Goal: Use online tool/utility: Use online tool/utility

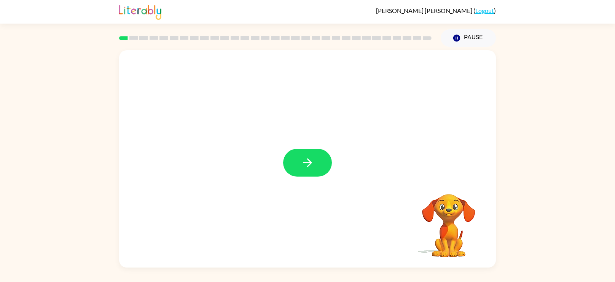
click at [313, 160] on icon "button" at bounding box center [307, 162] width 13 height 13
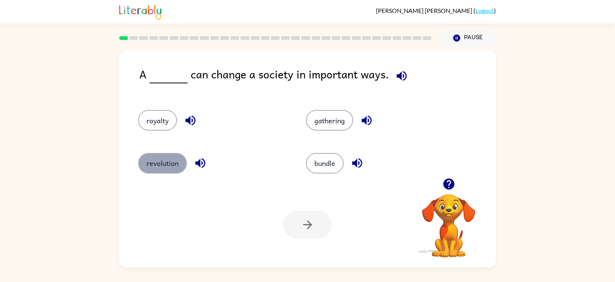
click at [170, 166] on button "revolution" at bounding box center [162, 163] width 49 height 21
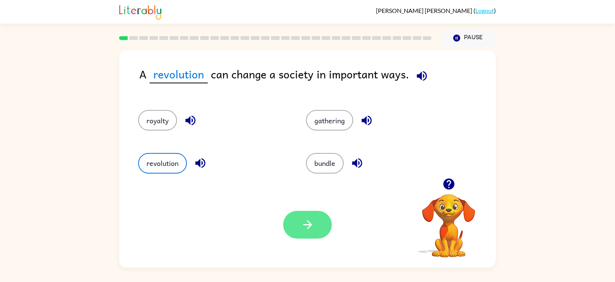
click at [312, 225] on icon "button" at bounding box center [307, 224] width 13 height 13
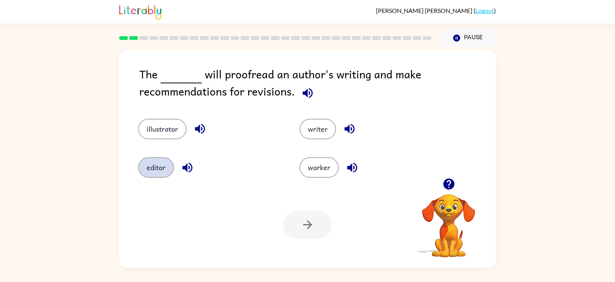
click at [156, 164] on button "editor" at bounding box center [156, 167] width 36 height 21
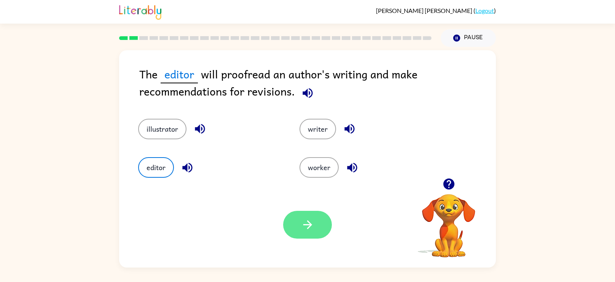
click at [318, 224] on button "button" at bounding box center [307, 225] width 49 height 28
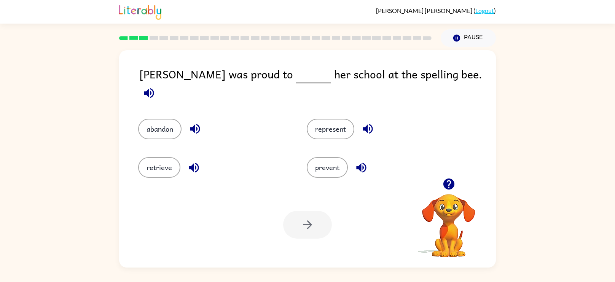
click at [154, 88] on icon "button" at bounding box center [149, 93] width 10 height 10
click at [324, 119] on button "represent" at bounding box center [331, 129] width 48 height 21
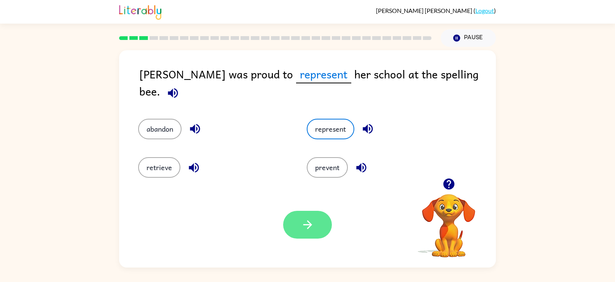
click at [308, 216] on button "button" at bounding box center [307, 225] width 49 height 28
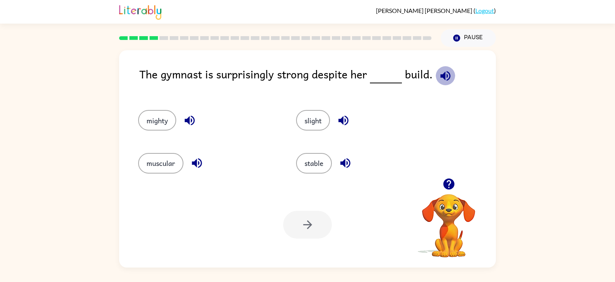
click at [443, 75] on icon "button" at bounding box center [445, 75] width 13 height 13
click at [308, 158] on button "stable" at bounding box center [314, 163] width 36 height 21
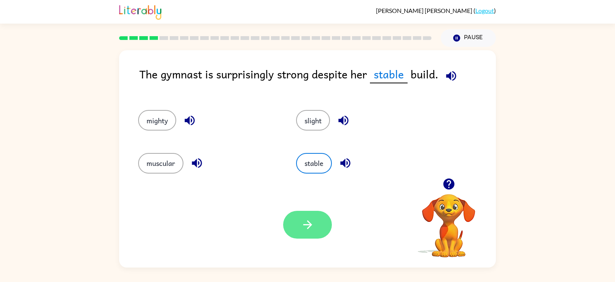
click at [306, 228] on icon "button" at bounding box center [307, 224] width 13 height 13
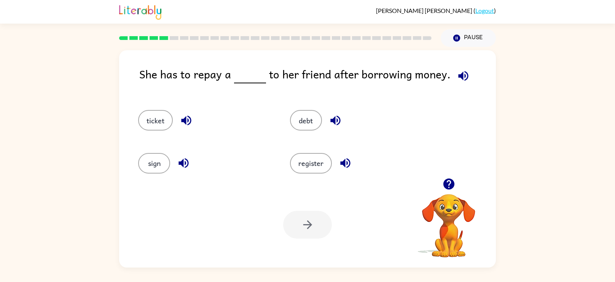
click at [462, 75] on icon "button" at bounding box center [463, 75] width 13 height 13
click at [447, 186] on icon "button" at bounding box center [448, 184] width 11 height 11
click at [459, 77] on icon "button" at bounding box center [463, 76] width 10 height 10
click at [344, 165] on icon "button" at bounding box center [345, 163] width 10 height 10
click at [329, 121] on icon "button" at bounding box center [335, 120] width 13 height 13
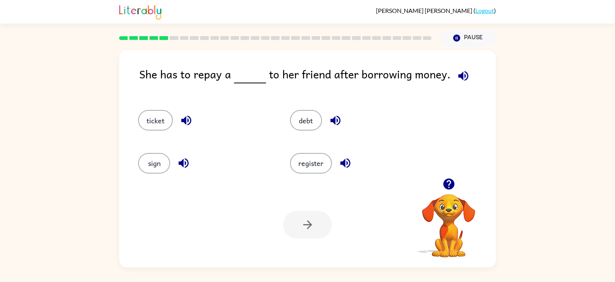
click at [333, 118] on icon "button" at bounding box center [335, 120] width 13 height 13
click at [332, 119] on icon "button" at bounding box center [336, 121] width 10 height 10
click at [300, 114] on button "debt" at bounding box center [306, 120] width 32 height 21
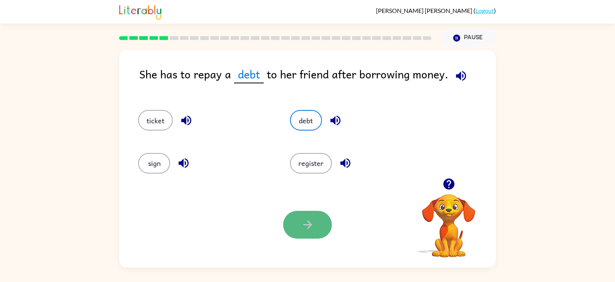
click at [302, 225] on icon "button" at bounding box center [307, 224] width 13 height 13
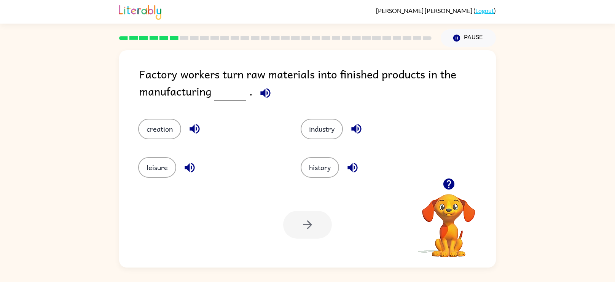
click at [256, 90] on button "button" at bounding box center [265, 92] width 19 height 19
click at [264, 90] on icon "button" at bounding box center [265, 92] width 13 height 13
click at [327, 123] on button "industry" at bounding box center [322, 129] width 42 height 21
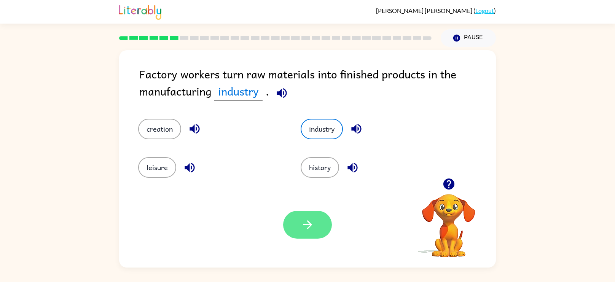
click at [305, 224] on icon "button" at bounding box center [307, 224] width 13 height 13
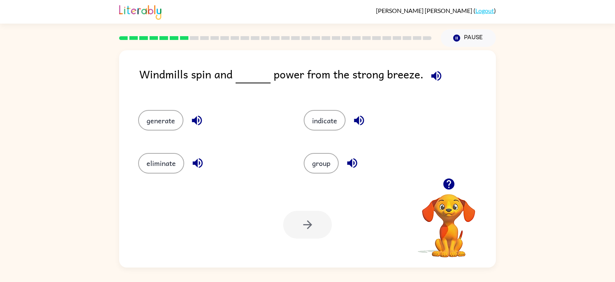
click at [430, 75] on icon "button" at bounding box center [436, 75] width 13 height 13
click at [434, 76] on icon "button" at bounding box center [436, 75] width 13 height 13
click at [434, 75] on icon "button" at bounding box center [436, 75] width 13 height 13
click at [435, 75] on icon "button" at bounding box center [436, 76] width 10 height 10
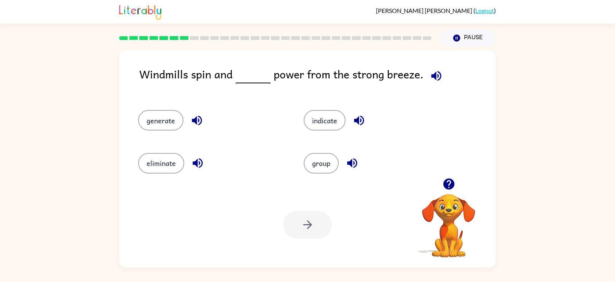
click at [198, 105] on div "generate" at bounding box center [207, 117] width 166 height 43
click at [319, 117] on button "indicate" at bounding box center [325, 120] width 42 height 21
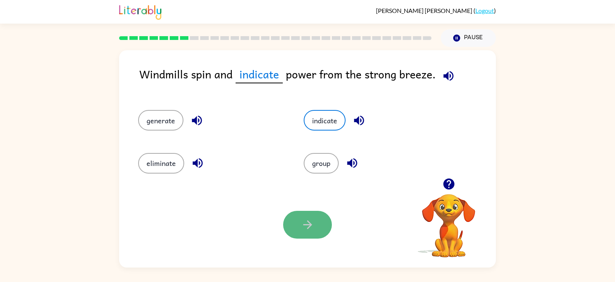
click at [306, 231] on icon "button" at bounding box center [307, 224] width 13 height 13
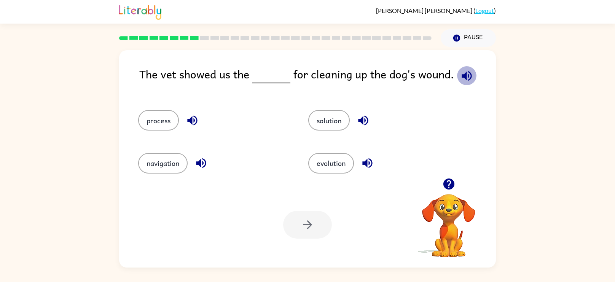
click at [464, 77] on icon "button" at bounding box center [466, 75] width 13 height 13
click at [328, 118] on button "solution" at bounding box center [329, 120] width 42 height 21
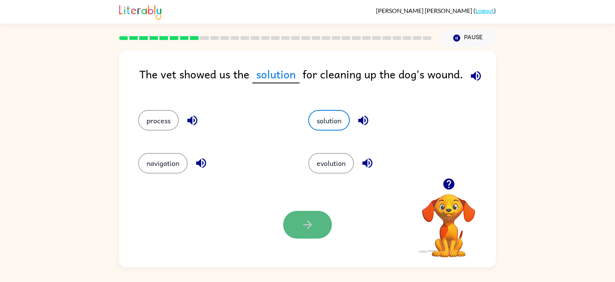
click at [308, 232] on icon "button" at bounding box center [307, 224] width 13 height 13
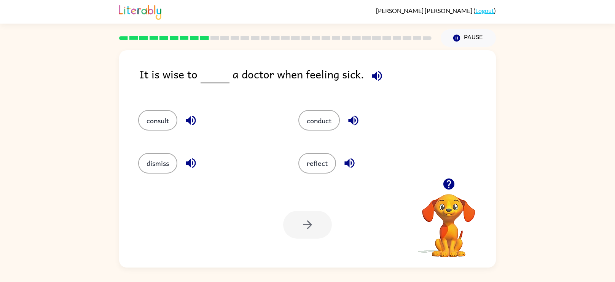
click at [372, 76] on icon "button" at bounding box center [377, 76] width 10 height 10
click at [311, 116] on button "conduct" at bounding box center [320, 120] width 42 height 21
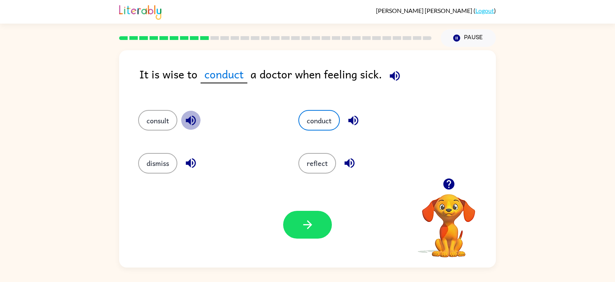
click at [184, 122] on icon "button" at bounding box center [190, 120] width 13 height 13
click at [184, 120] on button "button" at bounding box center [190, 120] width 19 height 19
click at [150, 123] on button "consult" at bounding box center [157, 120] width 39 height 21
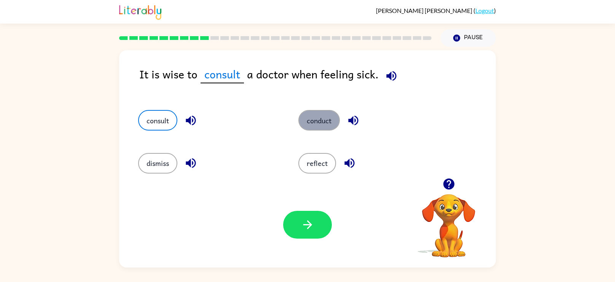
click at [314, 116] on button "conduct" at bounding box center [320, 120] width 42 height 21
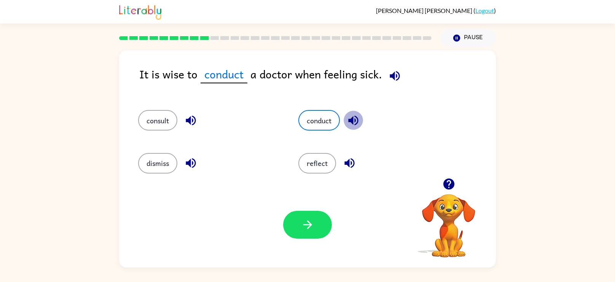
click at [353, 121] on icon "button" at bounding box center [353, 121] width 10 height 10
click at [193, 114] on icon "button" at bounding box center [190, 120] width 13 height 13
click at [165, 117] on button "consult" at bounding box center [157, 120] width 39 height 21
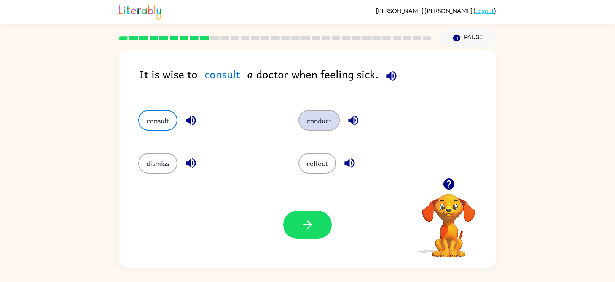
click at [330, 128] on button "conduct" at bounding box center [320, 120] width 42 height 21
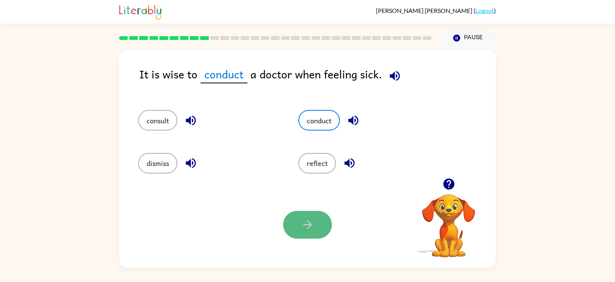
click at [313, 225] on icon "button" at bounding box center [307, 224] width 13 height 13
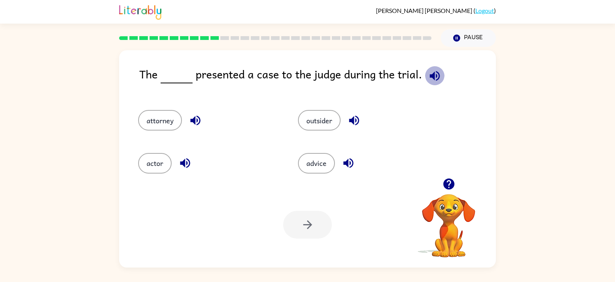
click at [432, 75] on icon "button" at bounding box center [435, 76] width 10 height 10
click at [160, 122] on button "attorney" at bounding box center [160, 120] width 44 height 21
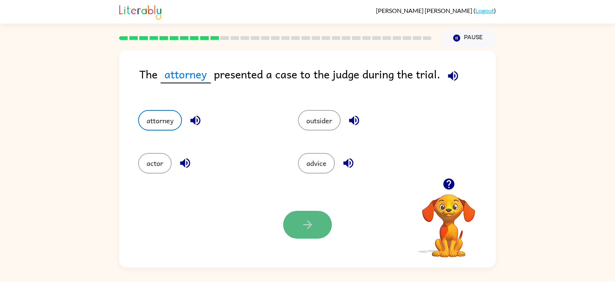
click at [326, 224] on button "button" at bounding box center [307, 225] width 49 height 28
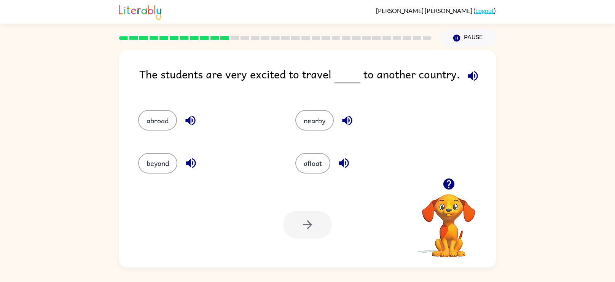
click at [466, 73] on icon "button" at bounding box center [472, 75] width 13 height 13
click at [162, 117] on button "abroad" at bounding box center [157, 120] width 39 height 21
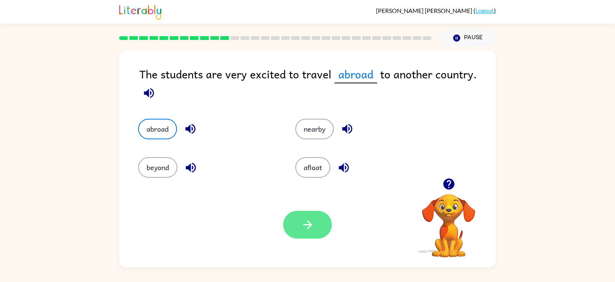
click at [311, 215] on button "button" at bounding box center [307, 225] width 49 height 28
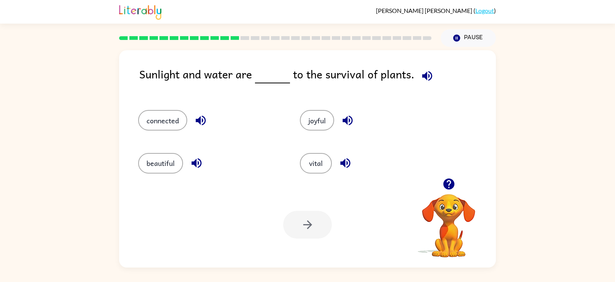
click at [425, 73] on icon "button" at bounding box center [427, 75] width 13 height 13
click at [316, 116] on button "joyful" at bounding box center [317, 120] width 34 height 21
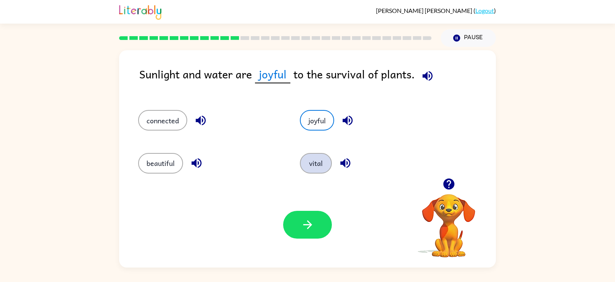
click at [307, 158] on button "vital" at bounding box center [316, 163] width 32 height 21
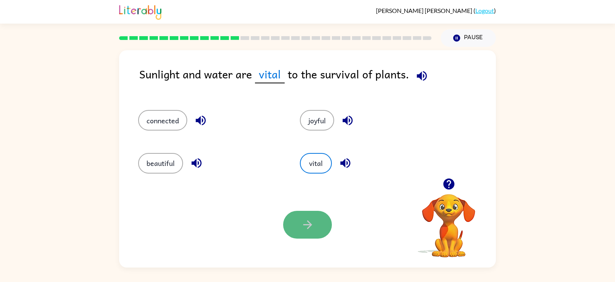
click at [304, 222] on icon "button" at bounding box center [307, 224] width 13 height 13
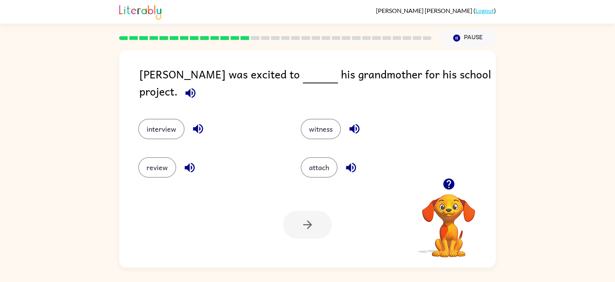
click at [195, 88] on icon "button" at bounding box center [190, 93] width 10 height 10
click at [158, 119] on button "interview" at bounding box center [161, 129] width 46 height 21
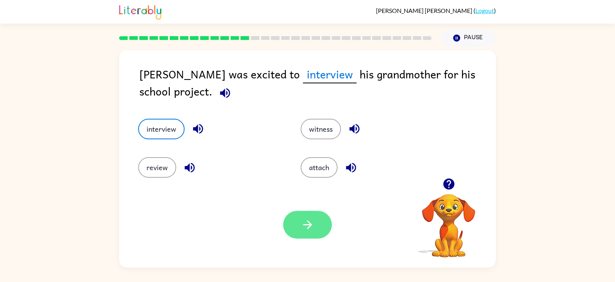
click at [299, 227] on button "button" at bounding box center [307, 225] width 49 height 28
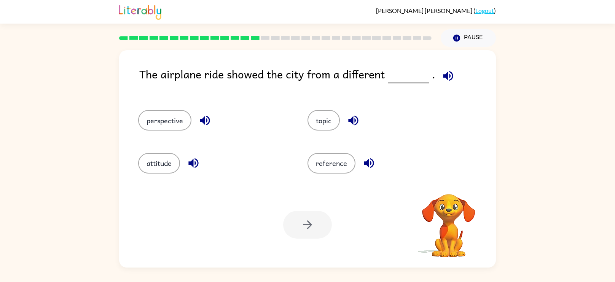
click at [448, 78] on icon "button" at bounding box center [448, 76] width 10 height 10
click at [446, 73] on icon "button" at bounding box center [448, 75] width 13 height 13
click at [447, 78] on icon "button" at bounding box center [448, 75] width 13 height 13
click at [175, 118] on button "perspective" at bounding box center [164, 120] width 53 height 21
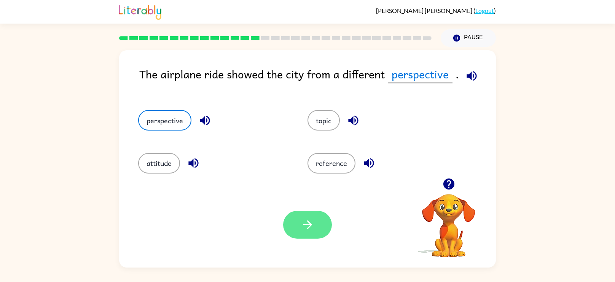
click at [322, 229] on button "button" at bounding box center [307, 225] width 49 height 28
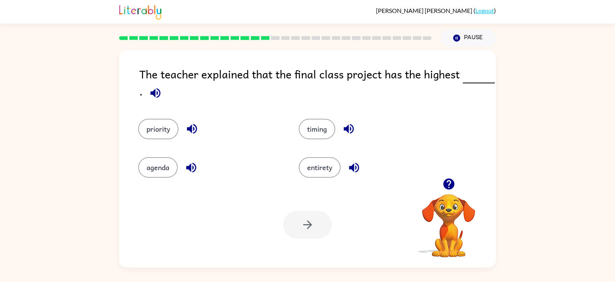
click at [155, 104] on div "The teacher explained that the final class project has the highest . priority t…" at bounding box center [307, 158] width 377 height 217
click at [156, 94] on icon "button" at bounding box center [155, 93] width 10 height 10
click at [160, 127] on button "priority" at bounding box center [158, 129] width 40 height 21
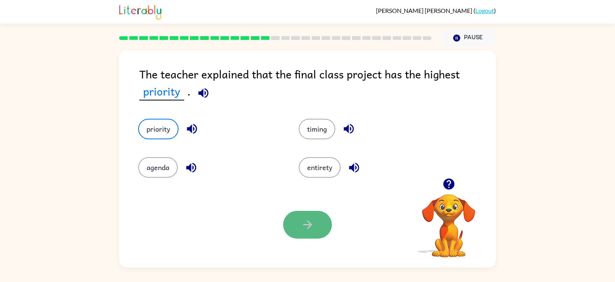
click at [305, 225] on icon "button" at bounding box center [307, 224] width 9 height 9
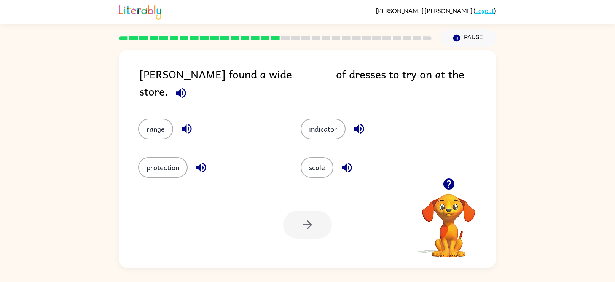
click at [186, 88] on icon "button" at bounding box center [181, 93] width 10 height 10
click at [157, 119] on button "range" at bounding box center [155, 129] width 35 height 21
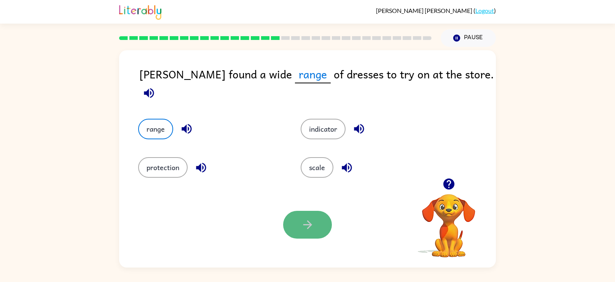
click at [307, 226] on icon "button" at bounding box center [307, 224] width 13 height 13
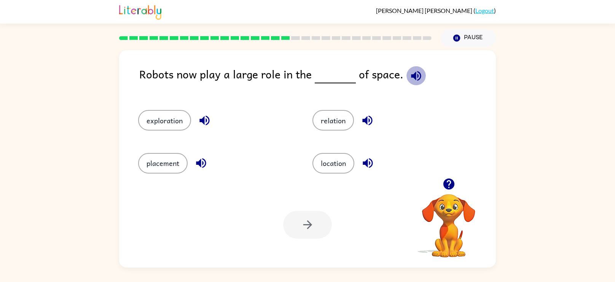
click at [418, 75] on button "button" at bounding box center [416, 75] width 19 height 19
click at [335, 162] on button "location" at bounding box center [334, 163] width 42 height 21
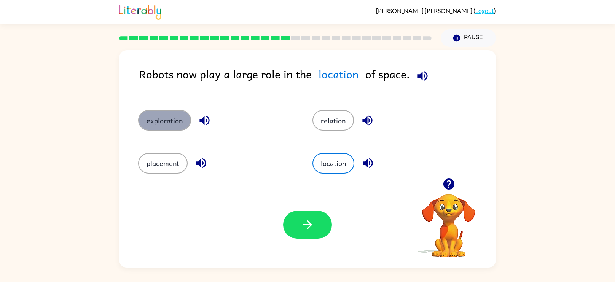
click at [176, 123] on button "exploration" at bounding box center [164, 120] width 53 height 21
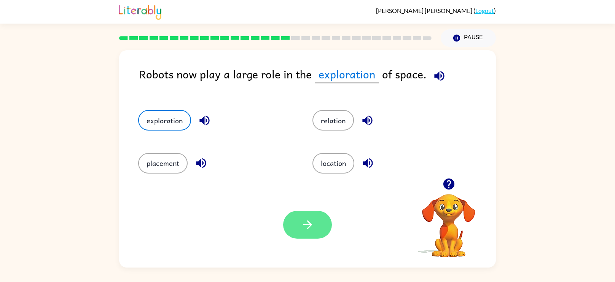
click at [297, 227] on button "button" at bounding box center [307, 225] width 49 height 28
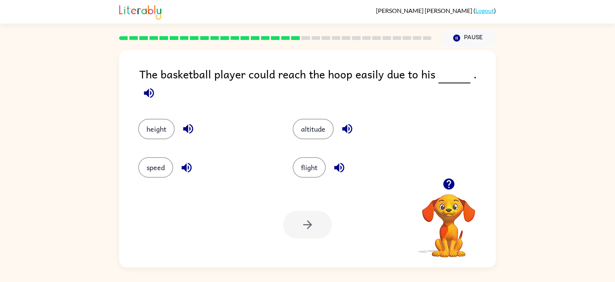
click at [156, 86] on icon "button" at bounding box center [148, 92] width 13 height 13
click at [151, 121] on button "height" at bounding box center [156, 129] width 37 height 21
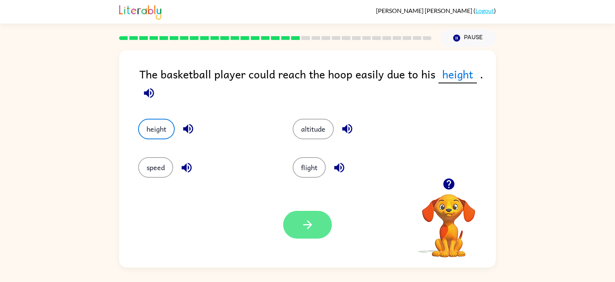
click at [302, 218] on icon "button" at bounding box center [307, 224] width 13 height 13
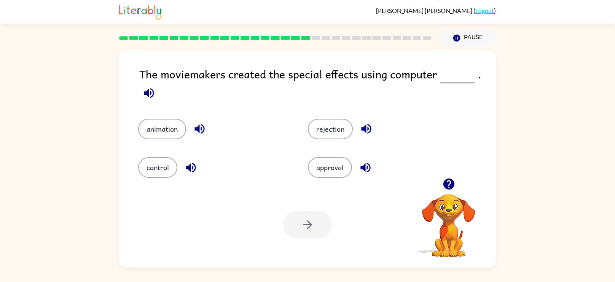
click at [150, 92] on icon "button" at bounding box center [149, 93] width 10 height 10
click at [170, 126] on button "animation" at bounding box center [162, 129] width 48 height 21
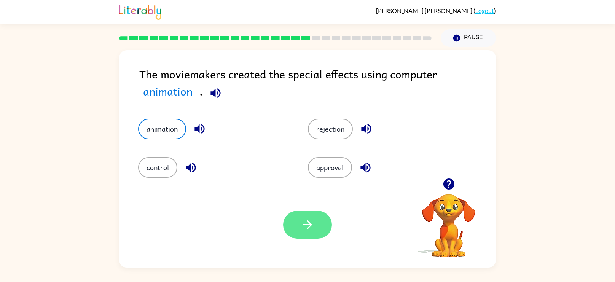
click at [299, 225] on button "button" at bounding box center [307, 225] width 49 height 28
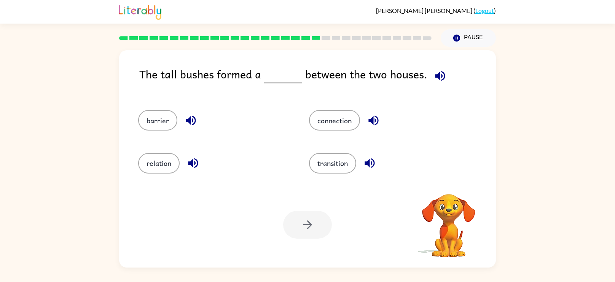
click at [434, 72] on icon "button" at bounding box center [440, 75] width 13 height 13
click at [345, 125] on button "connection" at bounding box center [334, 120] width 51 height 21
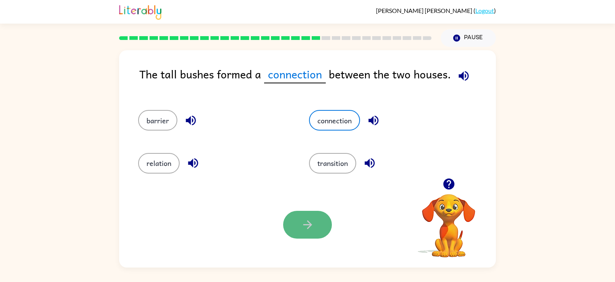
click at [303, 218] on icon "button" at bounding box center [307, 224] width 13 height 13
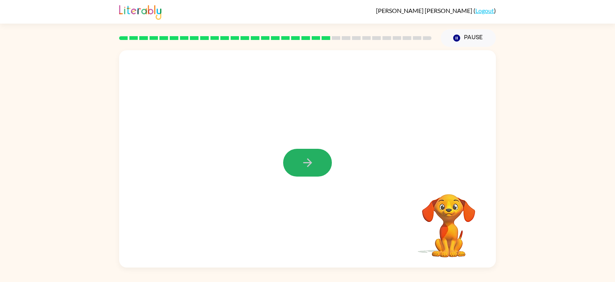
click at [318, 167] on button "button" at bounding box center [307, 163] width 49 height 28
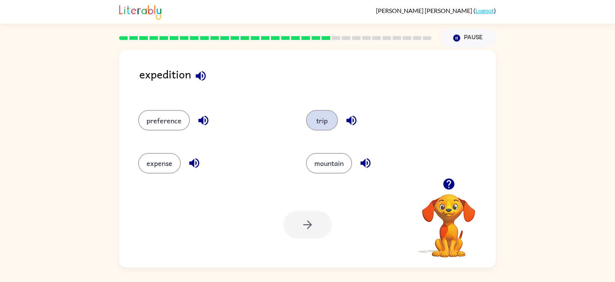
click at [327, 115] on button "trip" at bounding box center [322, 120] width 32 height 21
click at [318, 228] on button "button" at bounding box center [307, 225] width 49 height 28
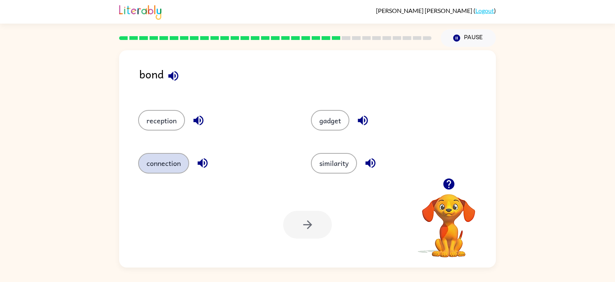
click at [177, 160] on button "connection" at bounding box center [163, 163] width 51 height 21
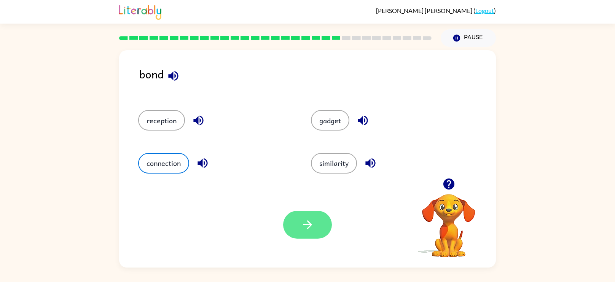
click at [314, 221] on icon "button" at bounding box center [307, 224] width 13 height 13
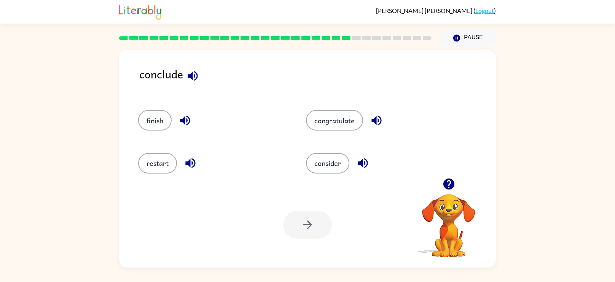
click at [191, 81] on icon "button" at bounding box center [192, 75] width 13 height 13
click at [333, 164] on button "consider" at bounding box center [327, 163] width 43 height 21
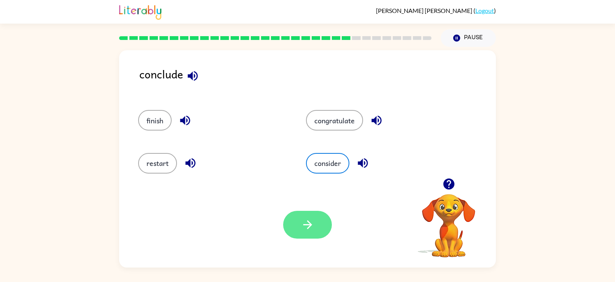
click at [303, 224] on icon "button" at bounding box center [307, 224] width 13 height 13
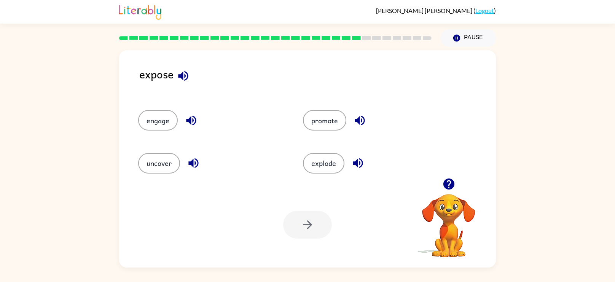
click at [181, 73] on icon "button" at bounding box center [183, 75] width 13 height 13
click at [161, 170] on button "uncover" at bounding box center [159, 163] width 42 height 21
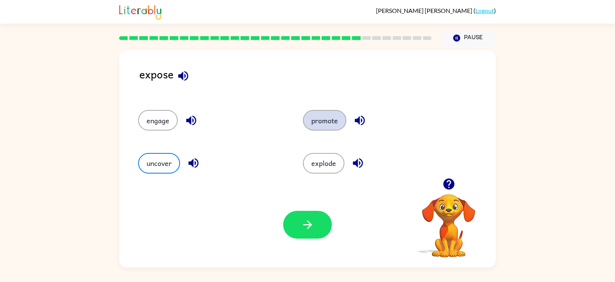
click at [313, 125] on button "promote" at bounding box center [324, 120] width 43 height 21
click at [169, 161] on button "uncover" at bounding box center [159, 163] width 42 height 21
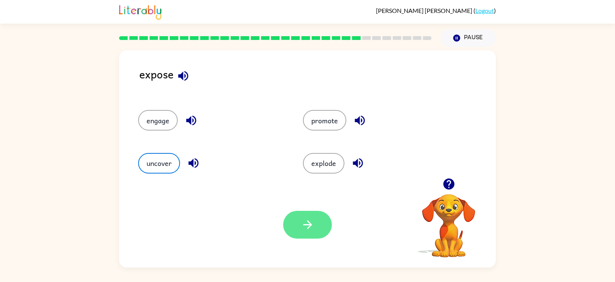
click at [287, 228] on button "button" at bounding box center [307, 225] width 49 height 28
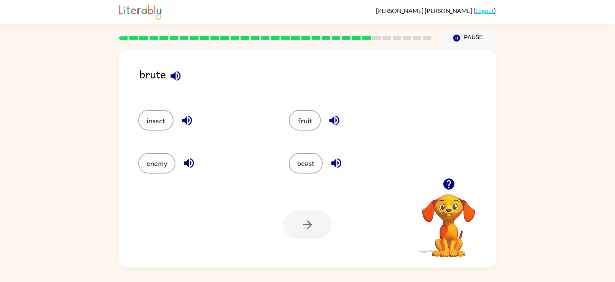
click at [172, 77] on icon "button" at bounding box center [176, 76] width 10 height 10
click at [169, 156] on button "enemy" at bounding box center [156, 163] width 37 height 21
click at [313, 224] on icon "button" at bounding box center [307, 224] width 13 height 13
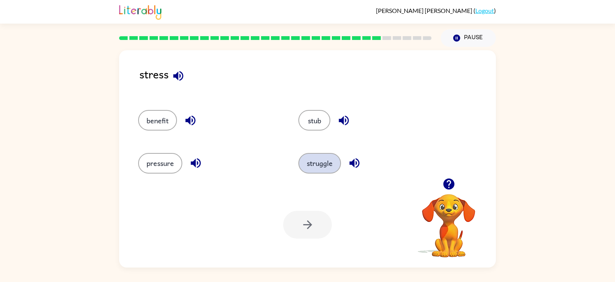
click at [320, 167] on button "struggle" at bounding box center [320, 163] width 43 height 21
click at [297, 228] on button "button" at bounding box center [307, 225] width 49 height 28
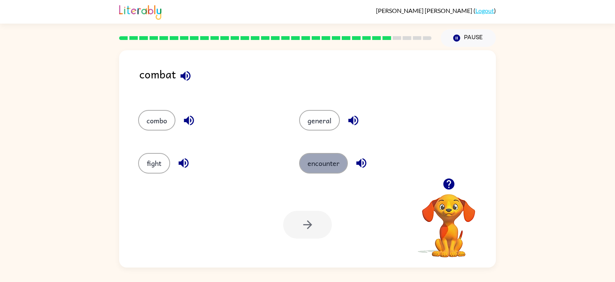
click at [332, 159] on button "encounter" at bounding box center [323, 163] width 49 height 21
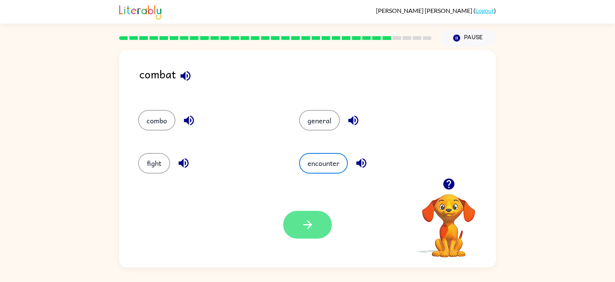
click at [322, 235] on button "button" at bounding box center [307, 225] width 49 height 28
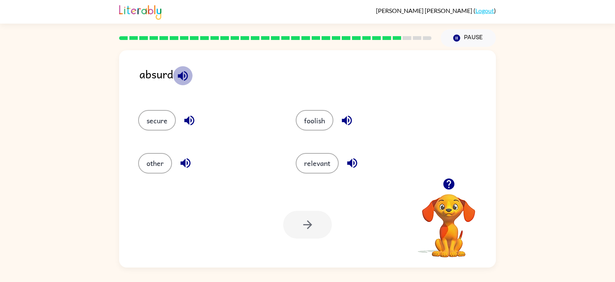
click at [179, 80] on icon "button" at bounding box center [182, 75] width 13 height 13
click at [331, 118] on button "foolish" at bounding box center [315, 120] width 38 height 21
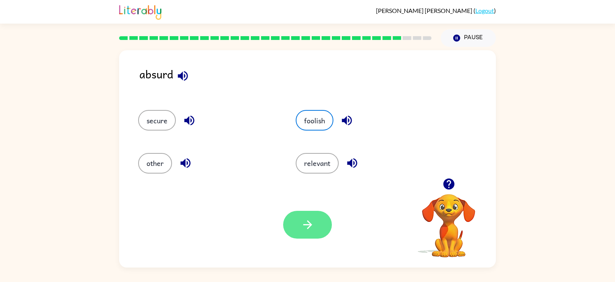
click at [300, 230] on button "button" at bounding box center [307, 225] width 49 height 28
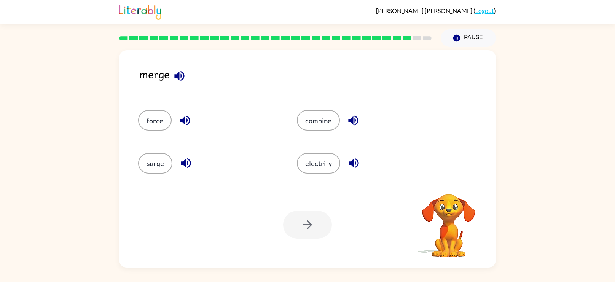
click at [175, 75] on icon "button" at bounding box center [179, 76] width 10 height 10
click at [159, 113] on button "force" at bounding box center [155, 120] width 34 height 21
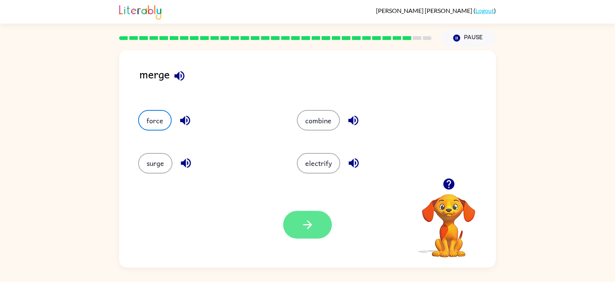
click at [293, 222] on button "button" at bounding box center [307, 225] width 49 height 28
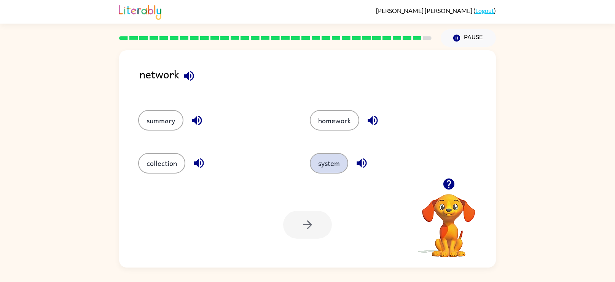
click at [327, 160] on button "system" at bounding box center [329, 163] width 38 height 21
click at [303, 227] on icon "button" at bounding box center [307, 224] width 13 height 13
